Goal: Task Accomplishment & Management: Use online tool/utility

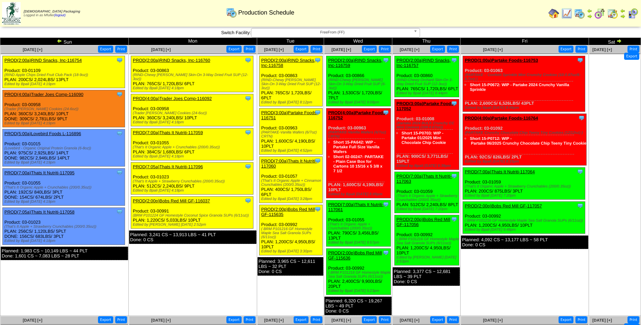
click at [288, 61] on link "PROD(2:00a)RIND Snacks, Inc-116758" at bounding box center [288, 63] width 54 height 10
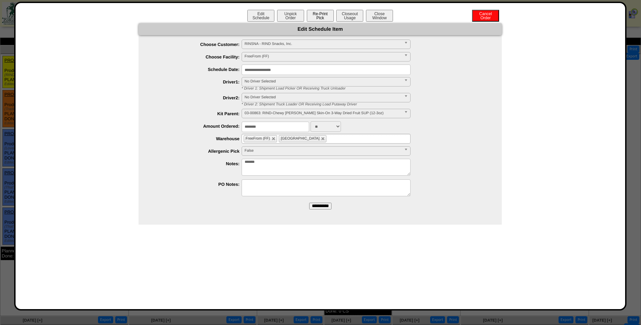
click at [320, 17] on button "Re-Print Pick" at bounding box center [320, 16] width 27 height 12
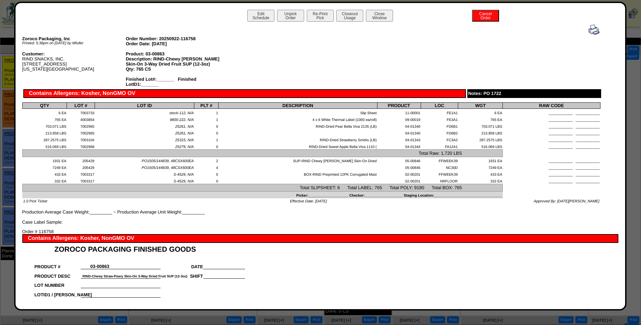
click at [592, 29] on img at bounding box center [594, 29] width 11 height 11
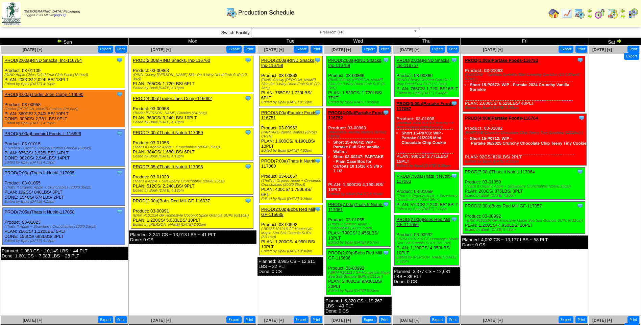
click at [287, 110] on link "PROD(3:00a)Partake Foods-116751" at bounding box center [289, 115] width 57 height 10
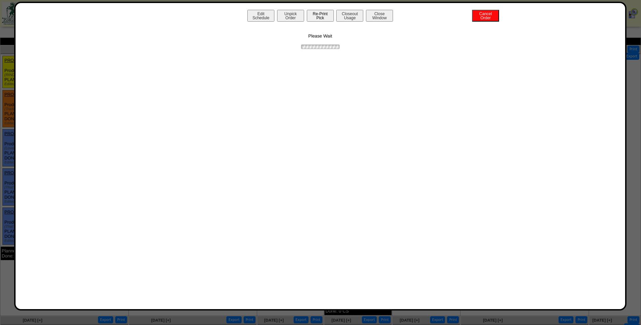
click at [324, 18] on button "Re-Print Pick" at bounding box center [320, 16] width 27 height 12
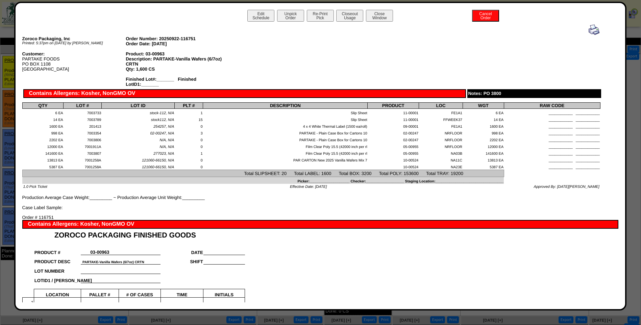
click at [589, 31] on img at bounding box center [594, 29] width 11 height 11
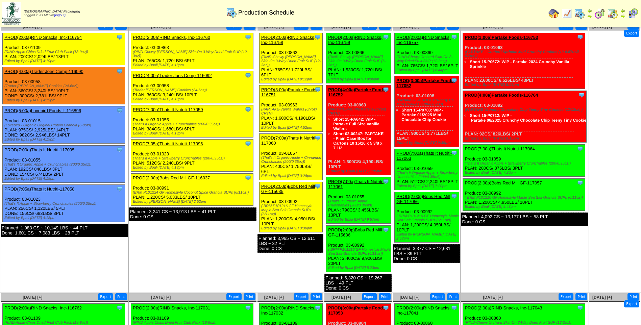
scroll to position [34, 0]
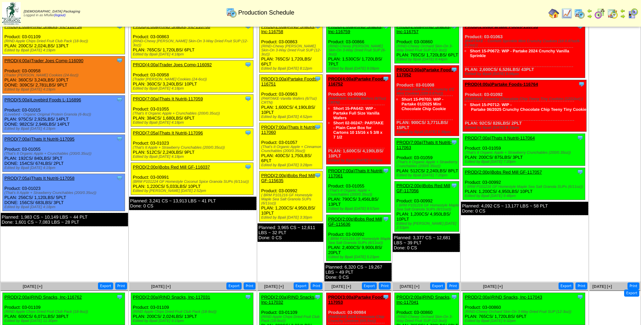
click at [287, 125] on link "PROD(7:00a)Thats It Nutriti-117060" at bounding box center [288, 130] width 55 height 10
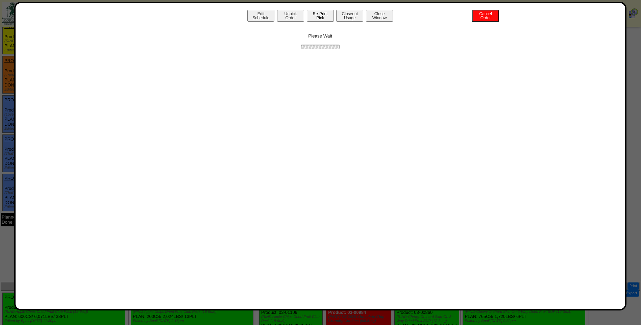
click at [324, 17] on button "Re-Print Pick" at bounding box center [320, 16] width 27 height 12
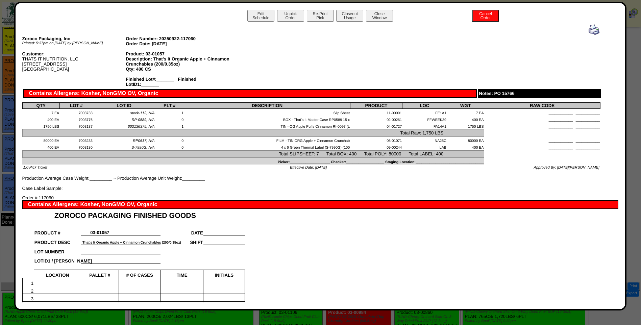
click at [590, 29] on img at bounding box center [594, 29] width 11 height 11
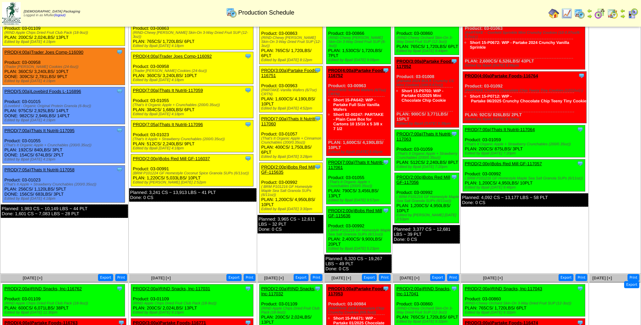
scroll to position [68, 0]
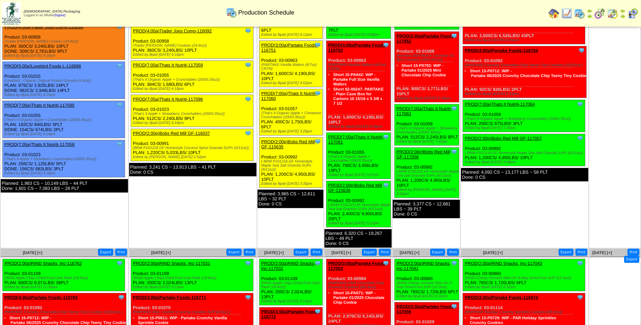
click at [293, 139] on link "PROD(2:00p)Bobs Red Mill GF-115635" at bounding box center [288, 144] width 54 height 10
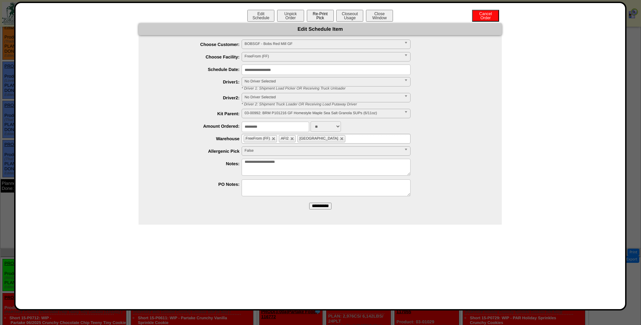
click at [321, 14] on button "Re-Print Pick" at bounding box center [320, 16] width 27 height 12
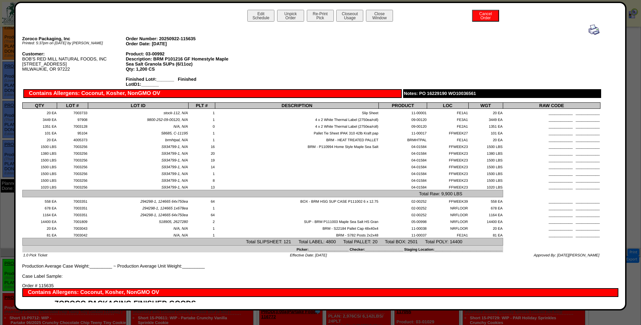
click at [589, 30] on img at bounding box center [594, 29] width 11 height 11
